Goal: Task Accomplishment & Management: Use online tool/utility

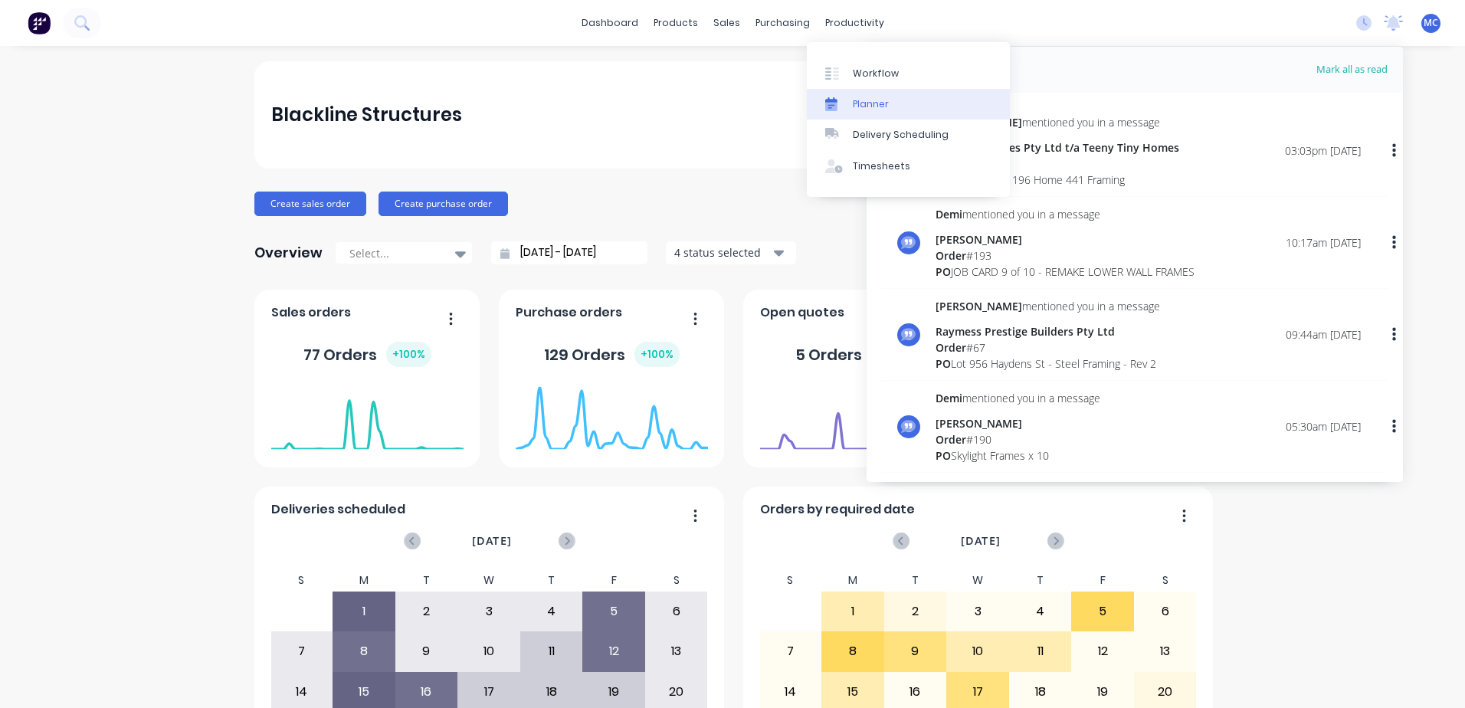
click at [887, 105] on link "Planner" at bounding box center [908, 104] width 203 height 31
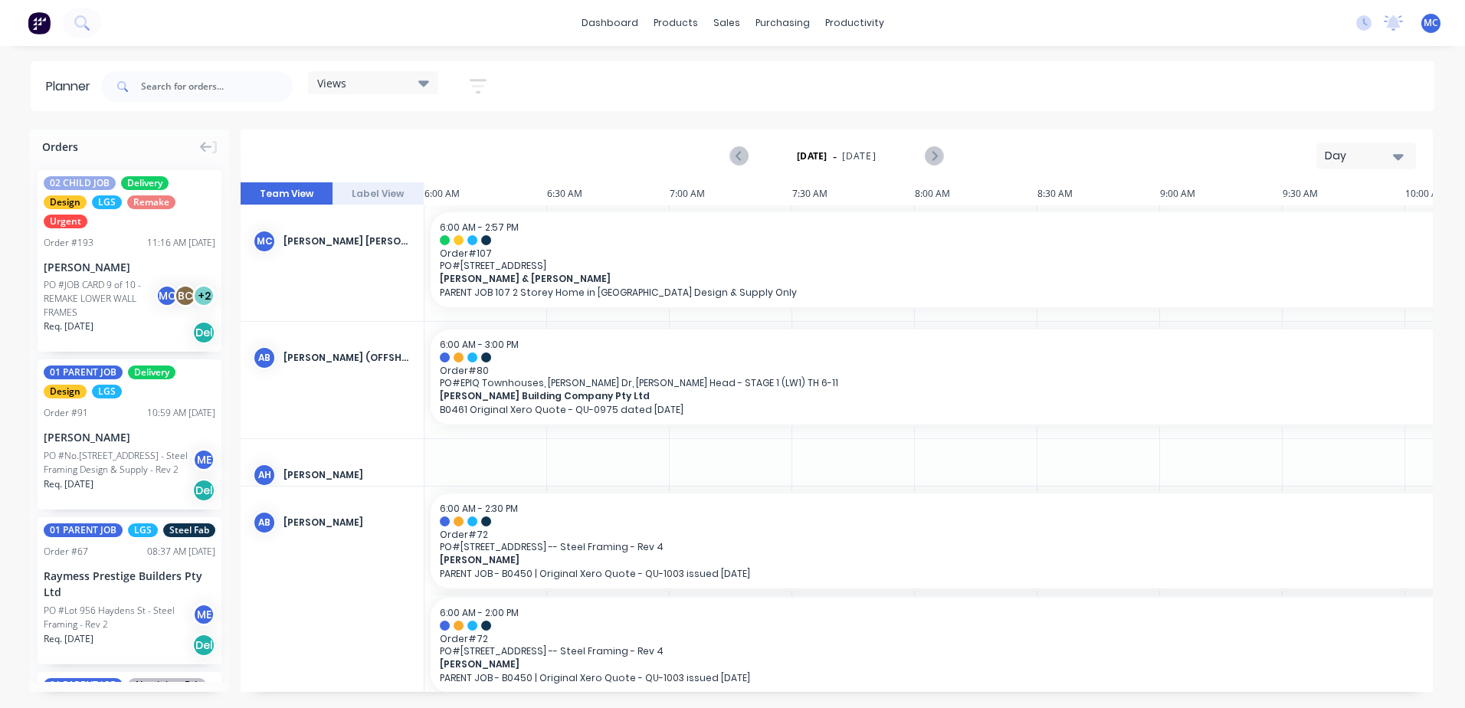
scroll to position [0, 1082]
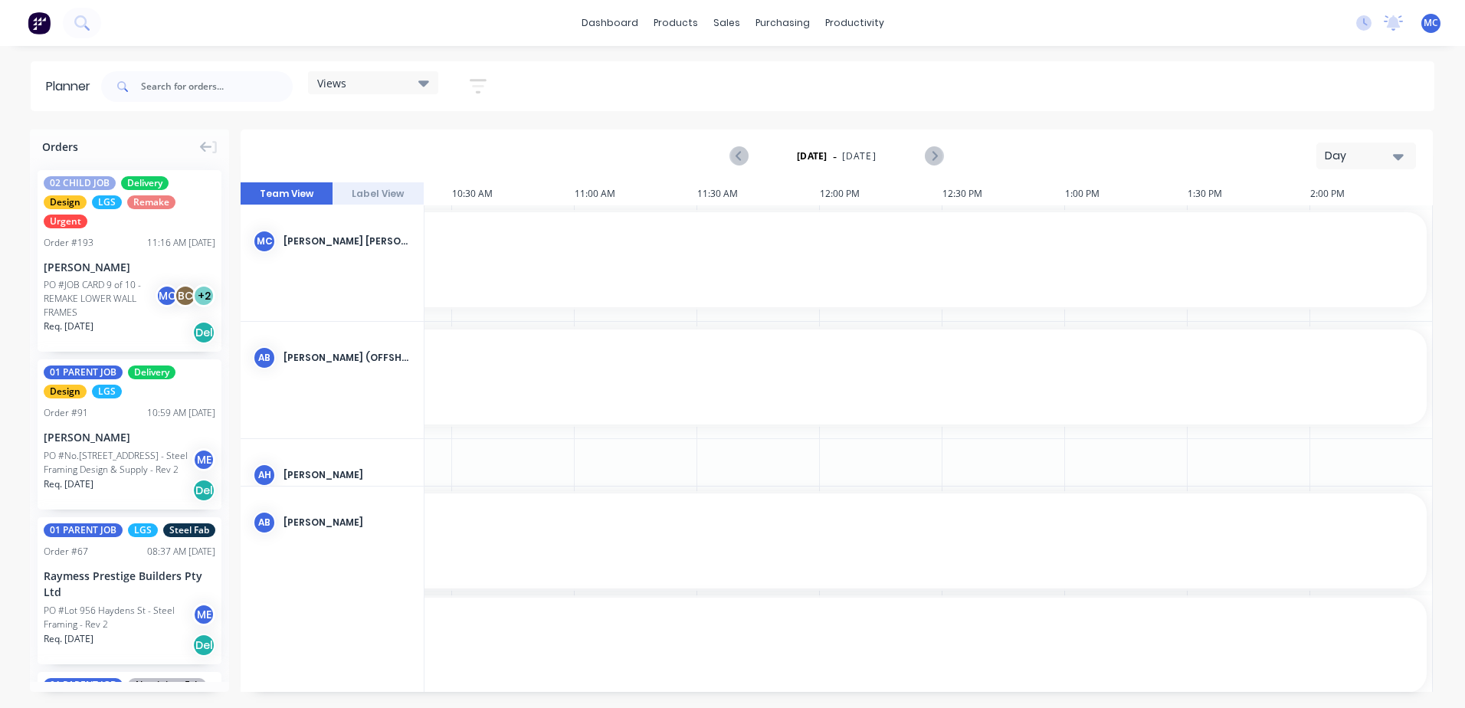
click at [1346, 159] on div "Day" at bounding box center [1360, 156] width 70 height 16
click at [1312, 221] on div "Week" at bounding box center [1339, 227] width 152 height 31
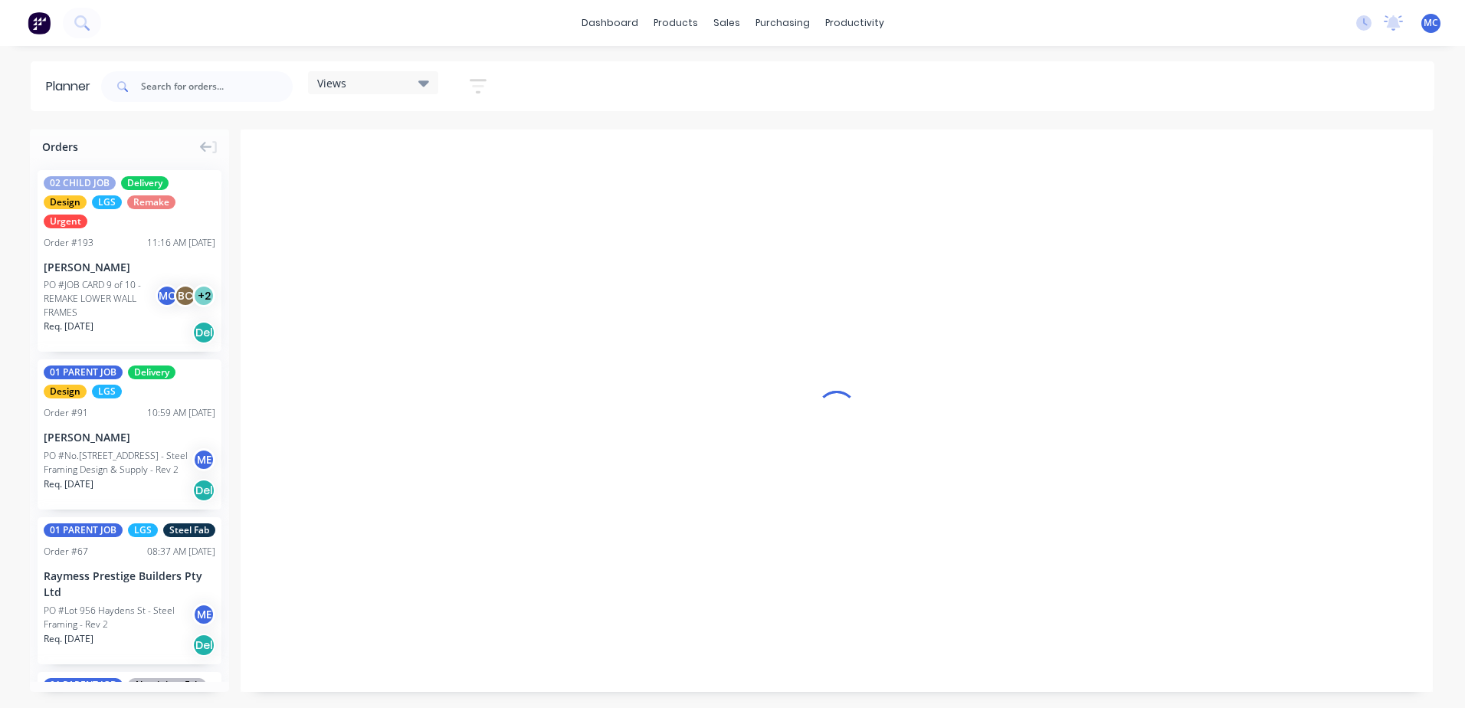
scroll to position [0, 1]
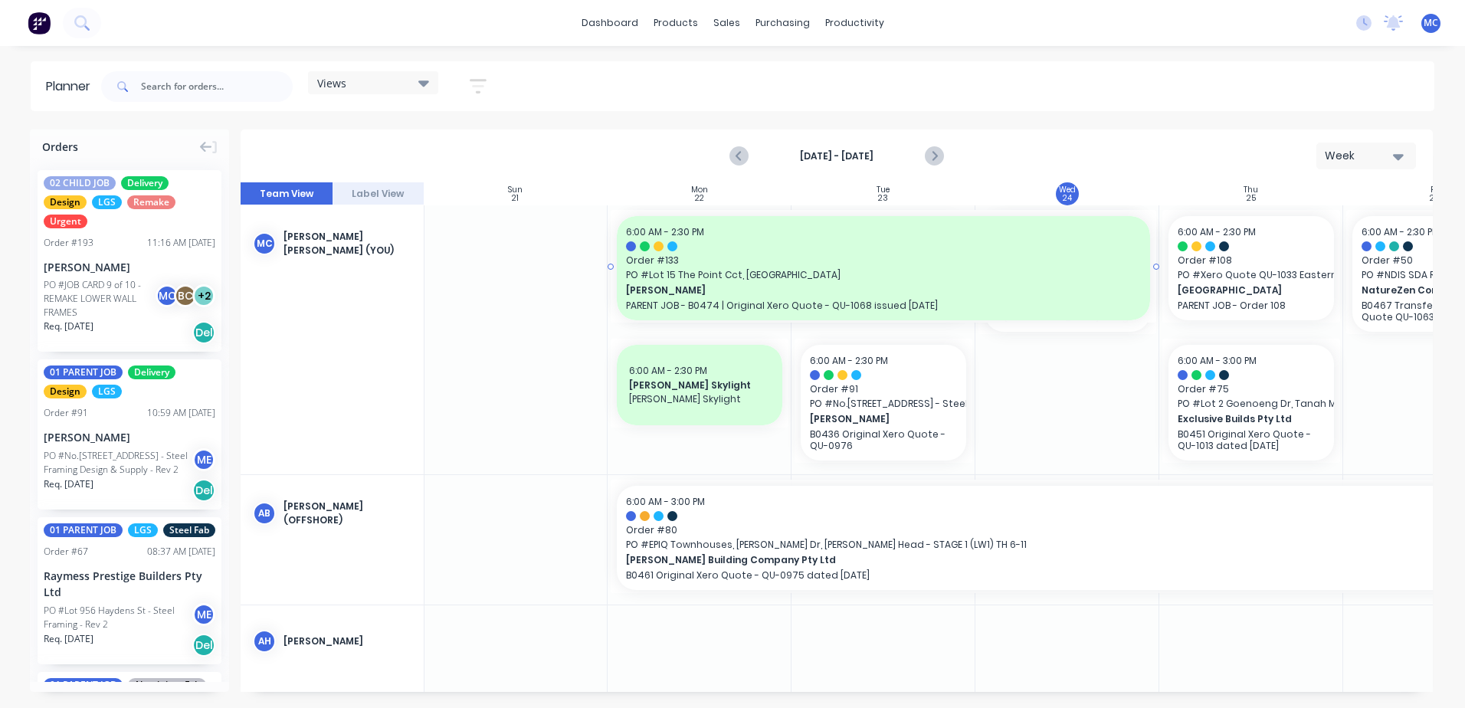
drag, startPoint x: 974, startPoint y: 272, endPoint x: 986, endPoint y: 272, distance: 12.3
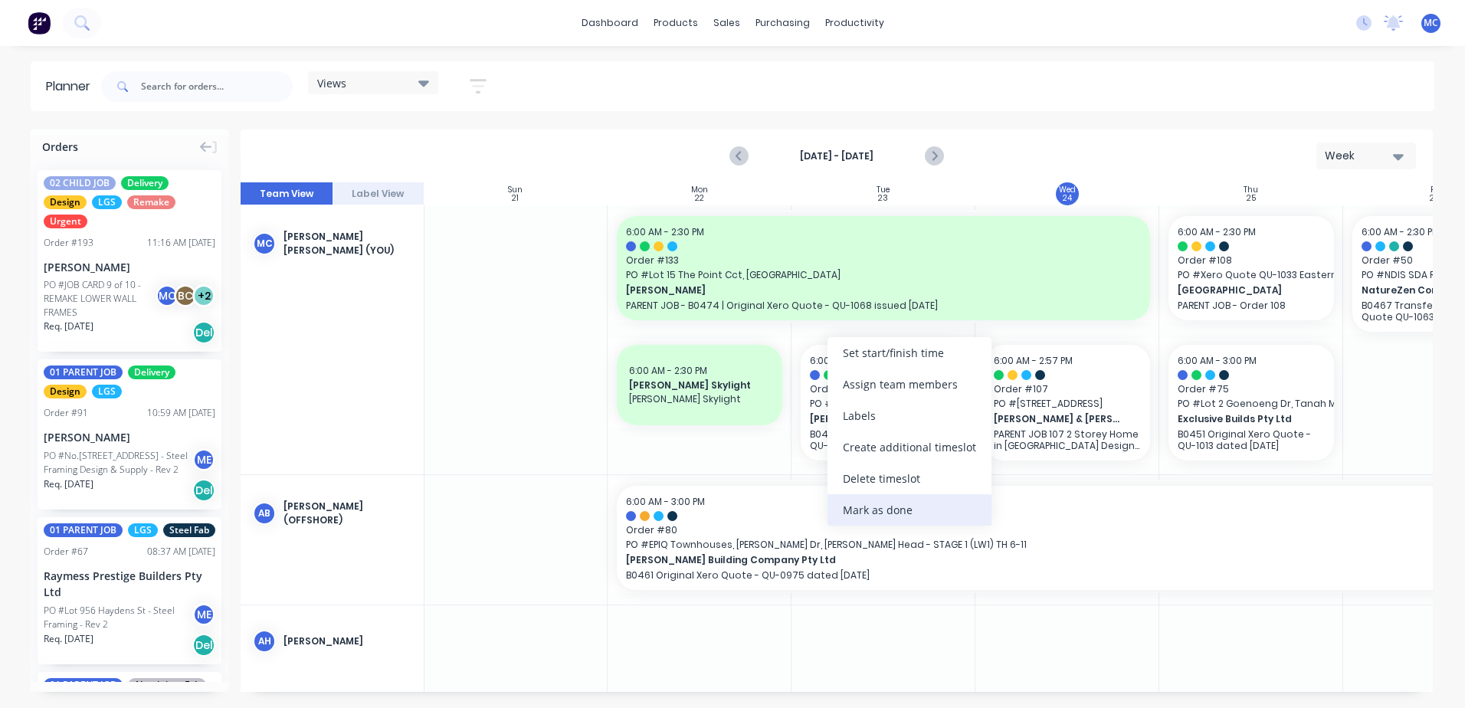
click at [923, 500] on div "Mark as done" at bounding box center [910, 509] width 164 height 31
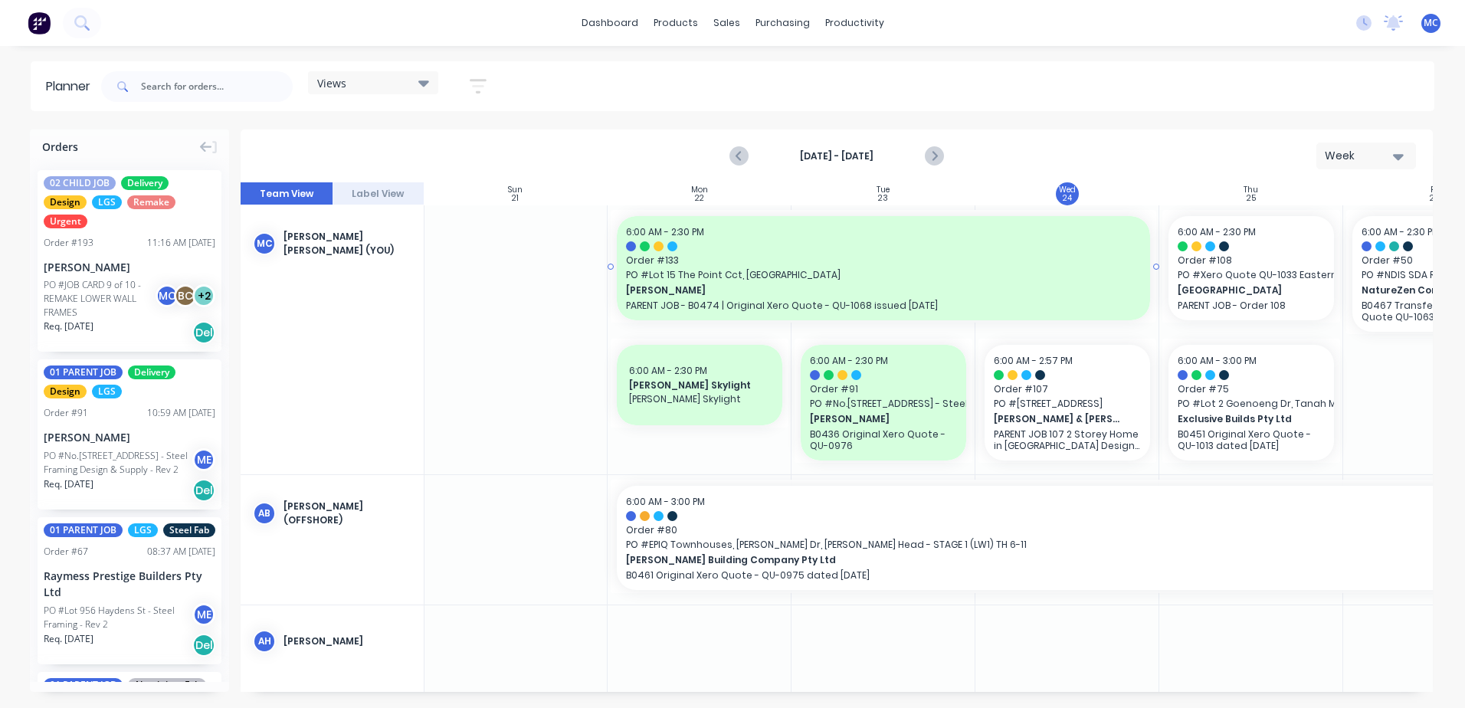
click at [778, 268] on span "PO # Lot 15 The Point Cct, [GEOGRAPHIC_DATA]" at bounding box center [883, 275] width 515 height 14
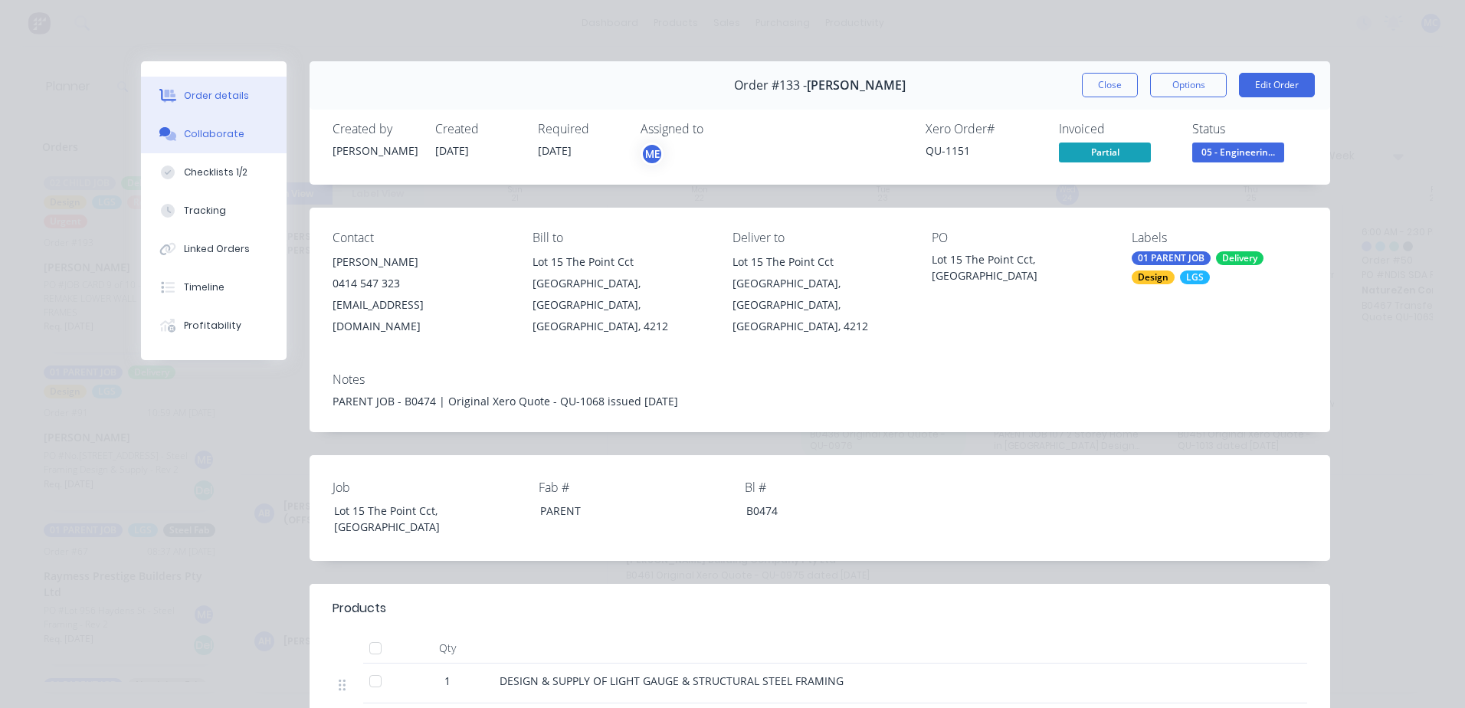
click at [159, 135] on icon at bounding box center [164, 131] width 11 height 9
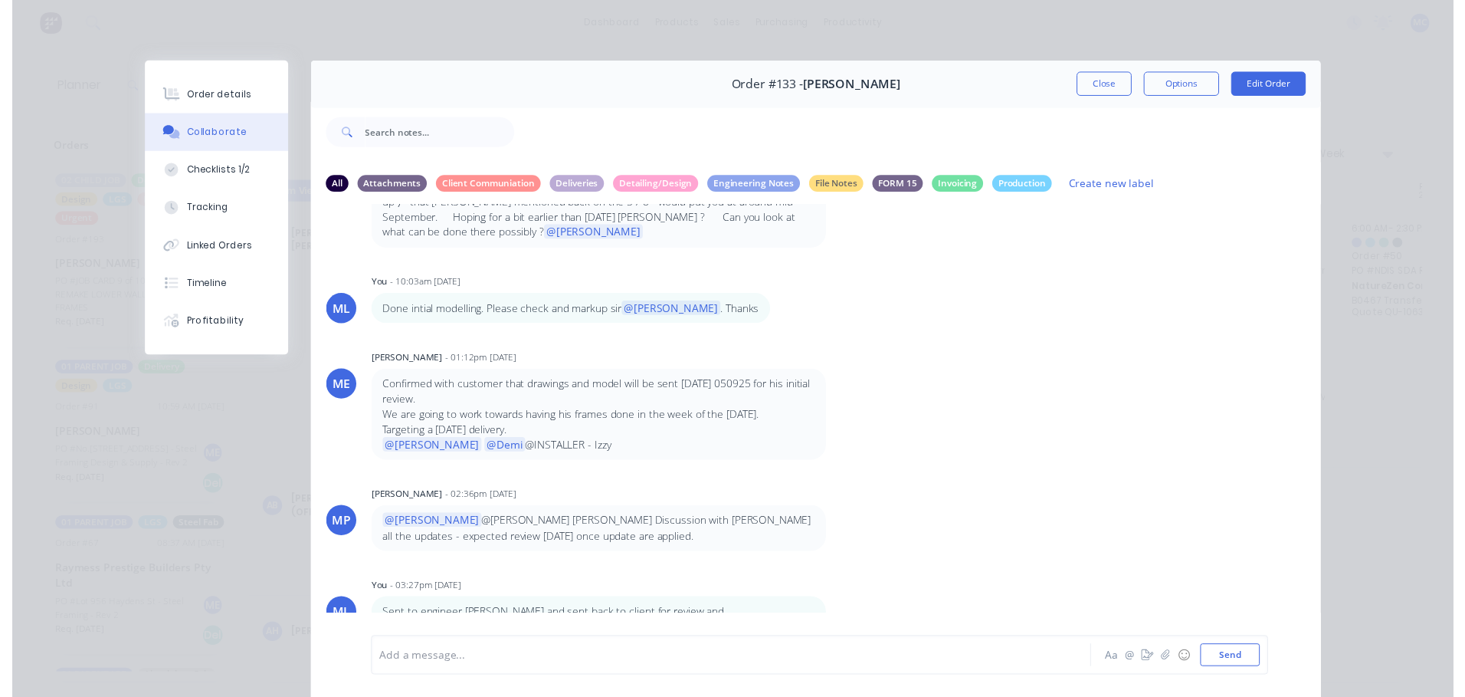
scroll to position [304, 0]
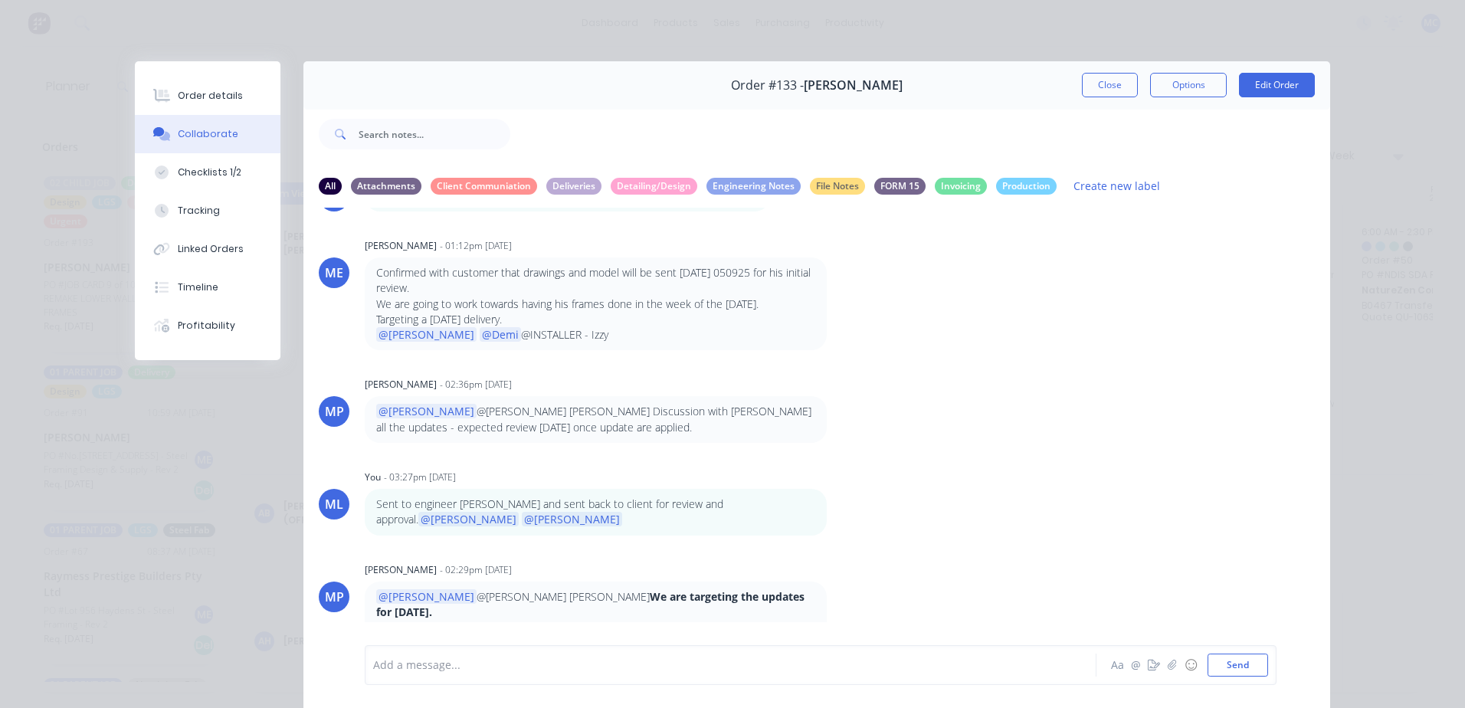
click at [454, 679] on div "Add a message... Aa @ ☺ Send" at bounding box center [821, 665] width 912 height 40
click at [461, 671] on div at bounding box center [709, 665] width 670 height 16
click at [1251, 672] on button "Send" at bounding box center [1238, 665] width 61 height 23
click at [1113, 82] on button "Close" at bounding box center [1110, 85] width 56 height 25
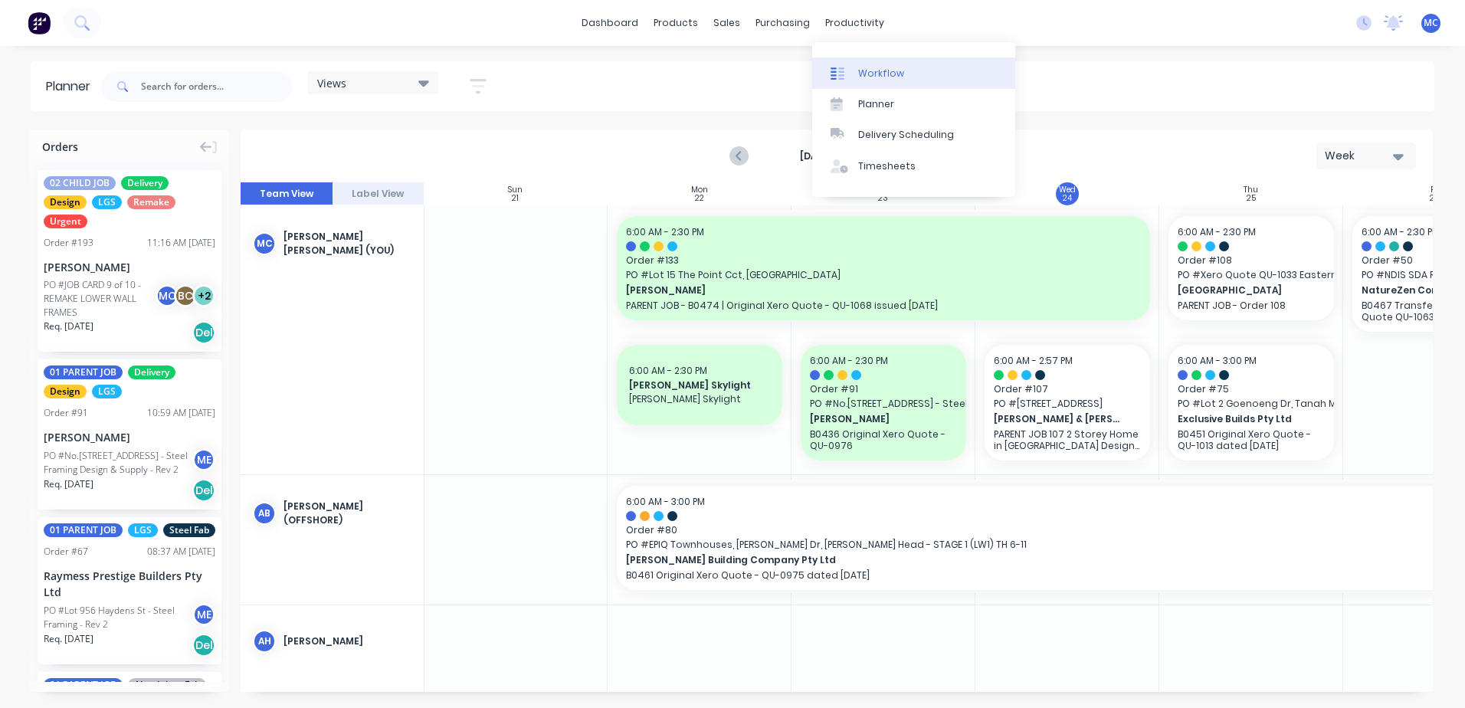
click at [864, 81] on link "Workflow" at bounding box center [913, 72] width 203 height 31
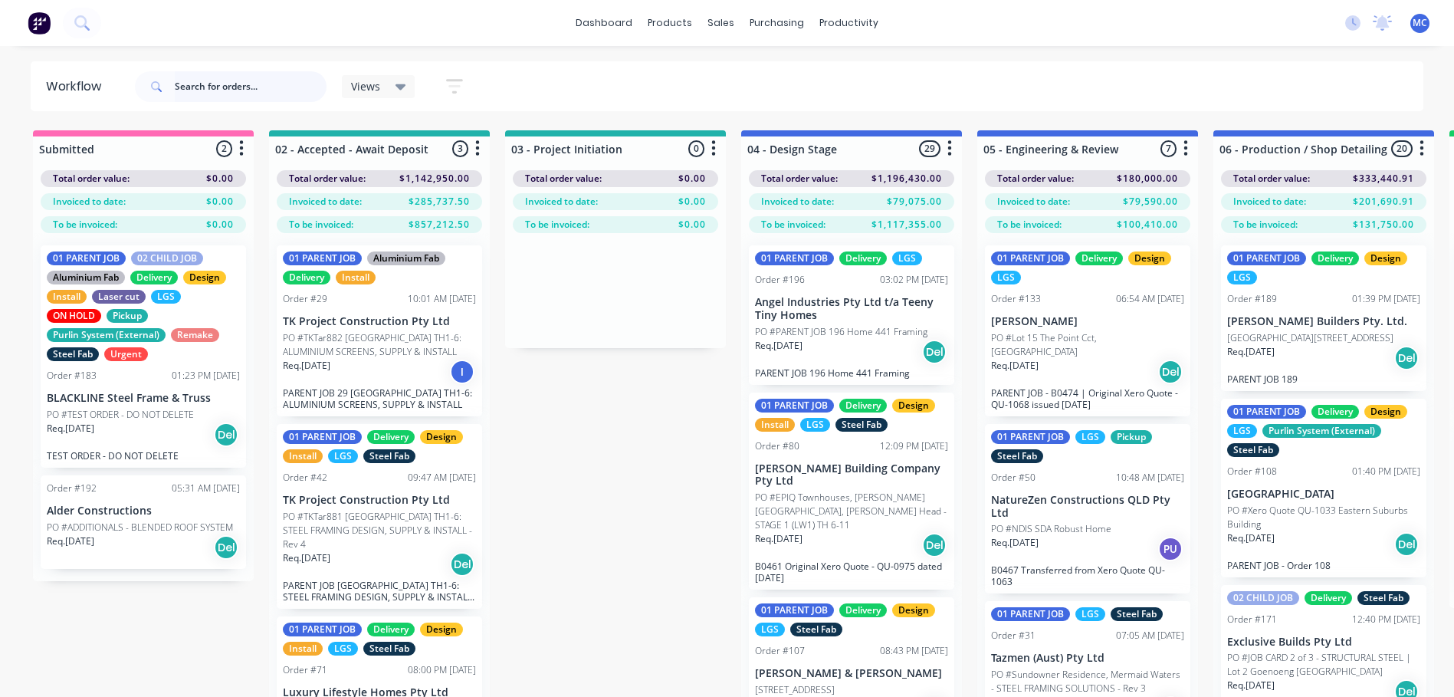
click at [242, 79] on input "text" at bounding box center [251, 86] width 152 height 31
type input "alders"
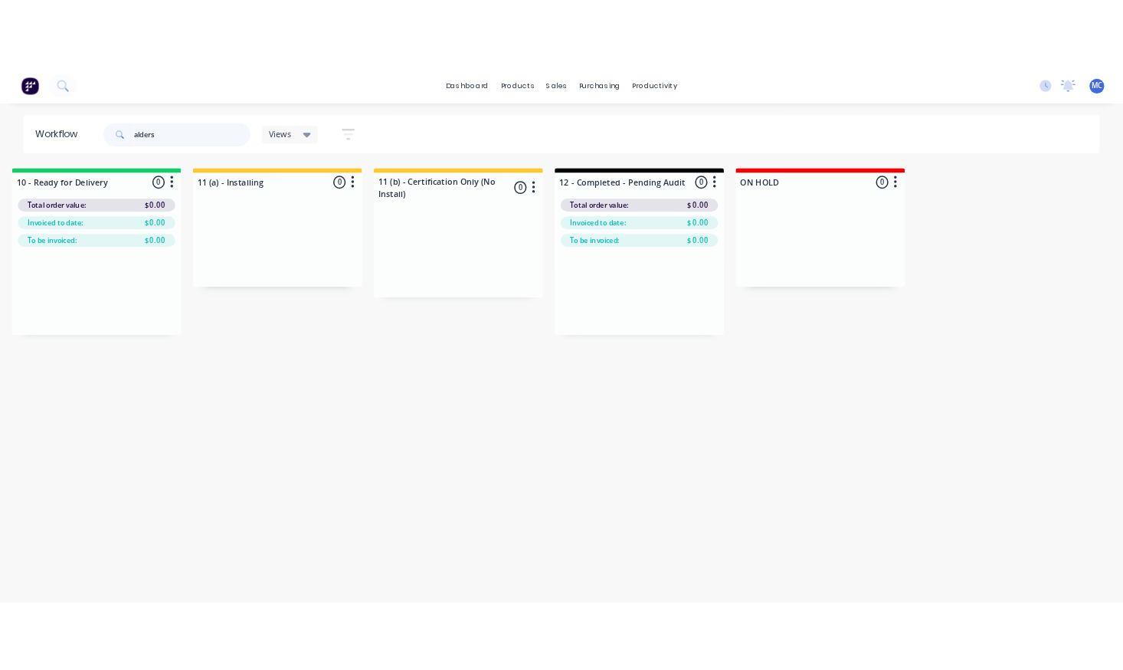
scroll to position [0, 2646]
